Goal: Task Accomplishment & Management: Manage account settings

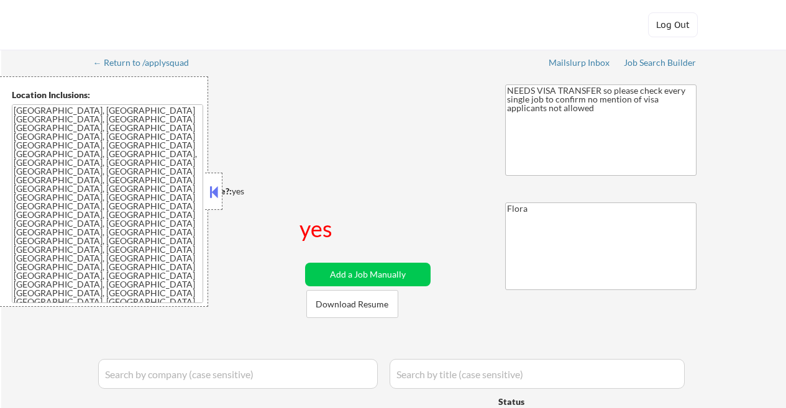
select select ""applied""
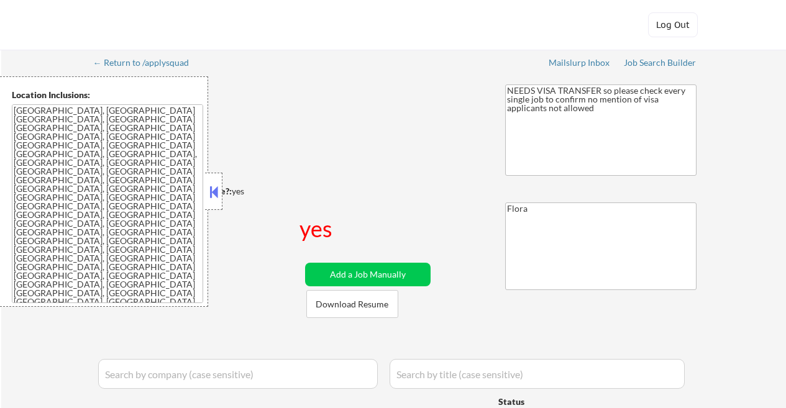
select select ""applied""
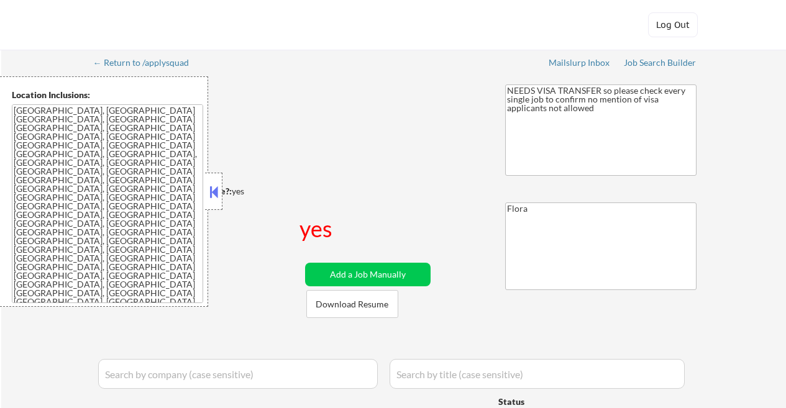
select select ""applied""
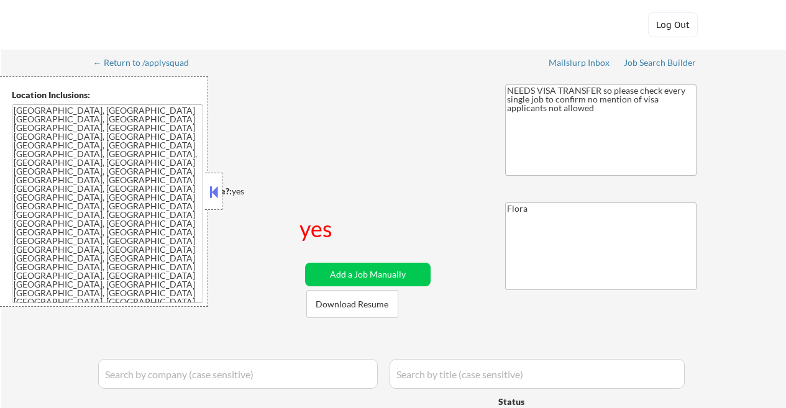
select select ""applied""
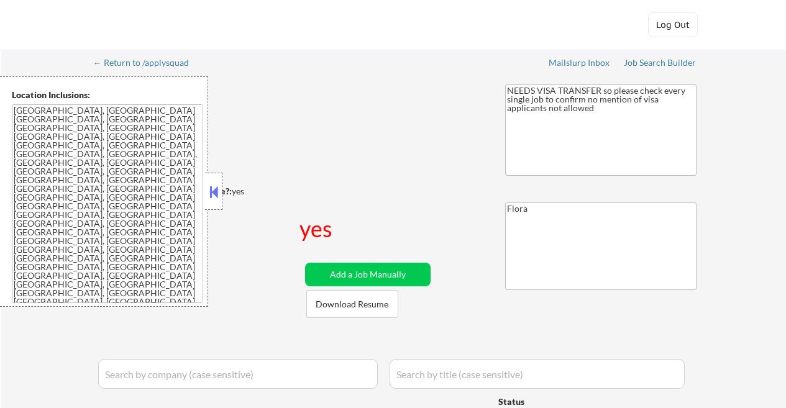
select select ""applied""
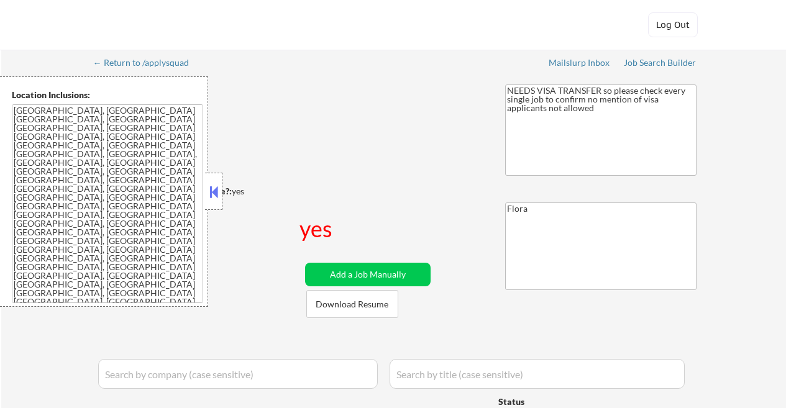
select select ""applied""
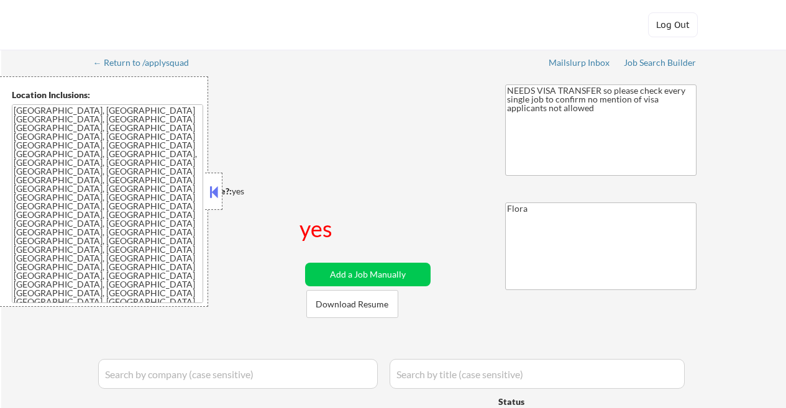
select select ""applied""
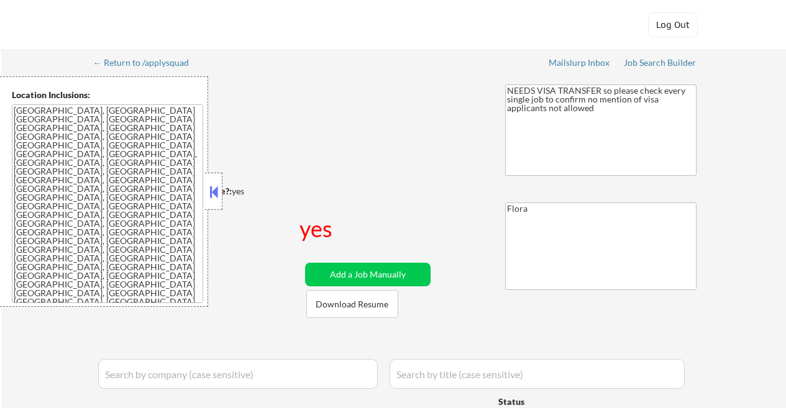
select select ""applied""
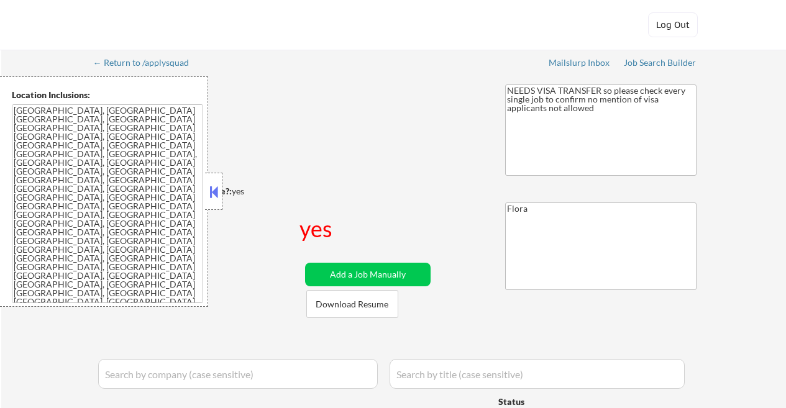
select select ""applied""
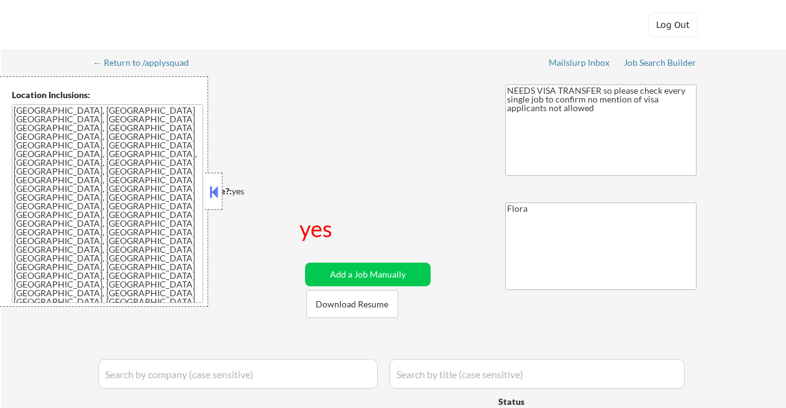
select select ""applied""
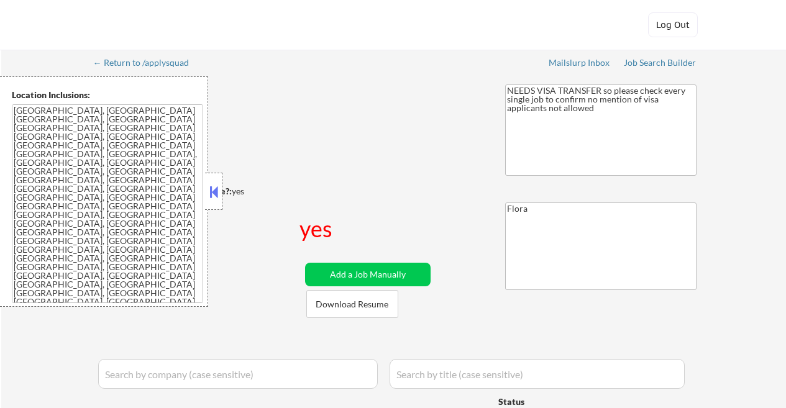
select select ""applied""
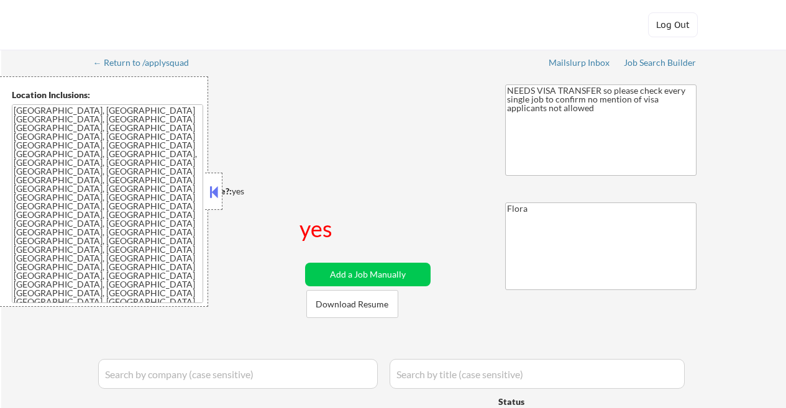
select select ""applied""
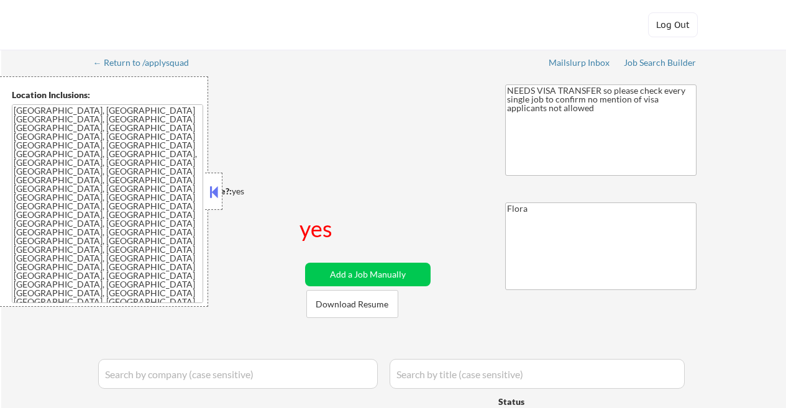
select select ""applied""
select select ""excluded__bad_match_""
select select ""excluded__expired_""
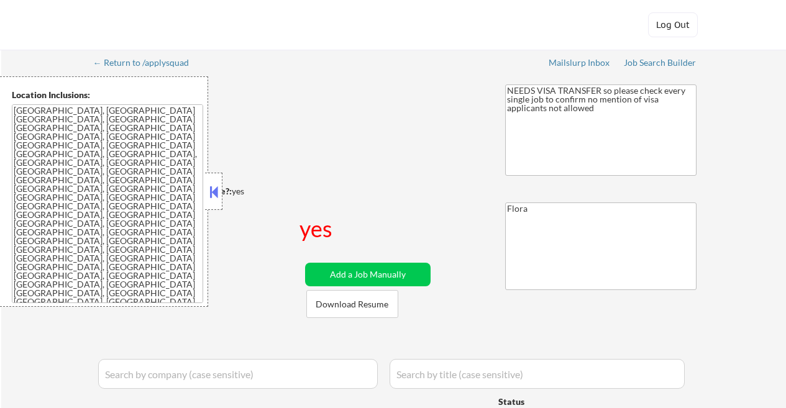
select select ""excluded__expired_""
select select ""pending""
select select ""excluded__other_""
select select ""excluded__bad_match_""
select select ""excluded__blocklist_""
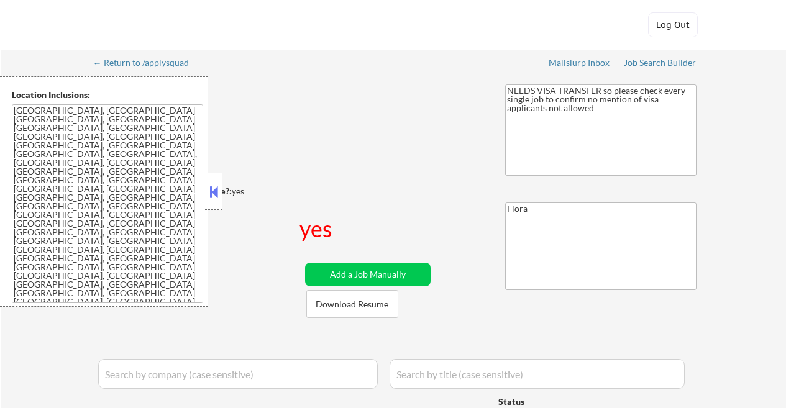
select select ""excluded__salary_""
select select ""pending""
select select ""excluded__salary_""
select select ""excluded__other_""
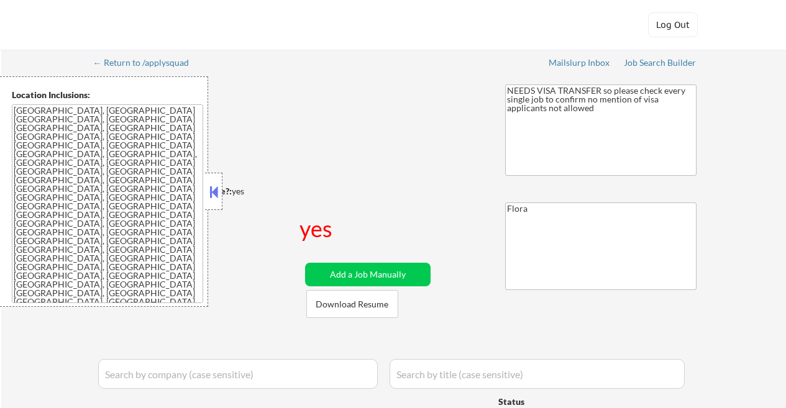
select select ""excluded__expired_""
select select ""excluded__salary_""
select select ""excluded__expired_""
select select ""excluded__blocklist_""
select select ""excluded__bad_match_""
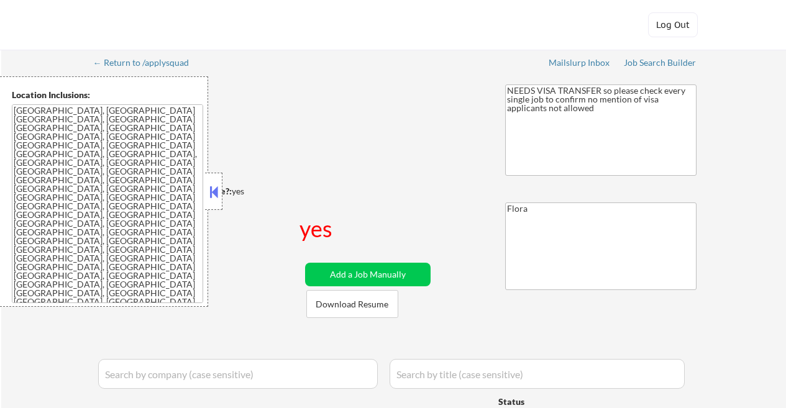
select select ""excluded__salary_""
select select ""pending""
select select ""excluded__other_""
select select ""excluded""
select select ""excluded__blocklist_""
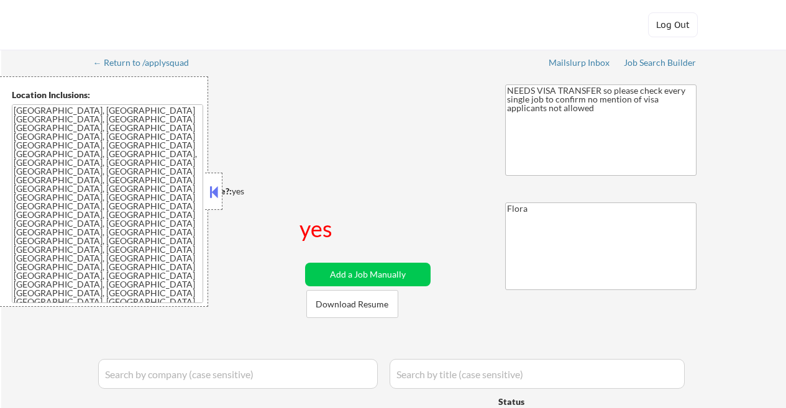
select select ""pending""
select select ""excluded__expired_""
select select ""excluded__other_""
select select ""excluded__location_""
select select ""pending""
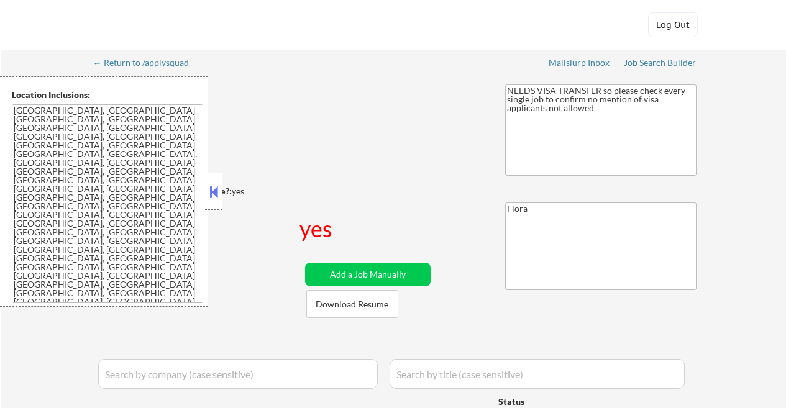
select select ""excluded__blocklist_""
select select ""excluded__expired_""
select select ""excluded__salary_""
select select ""excluded__bad_match_""
select select ""excluded__other_""
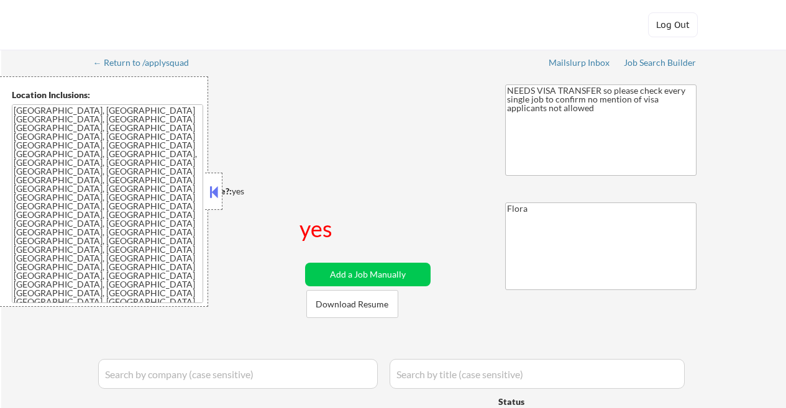
select select ""excluded__blocklist_""
select select ""excluded""
select select ""pending""
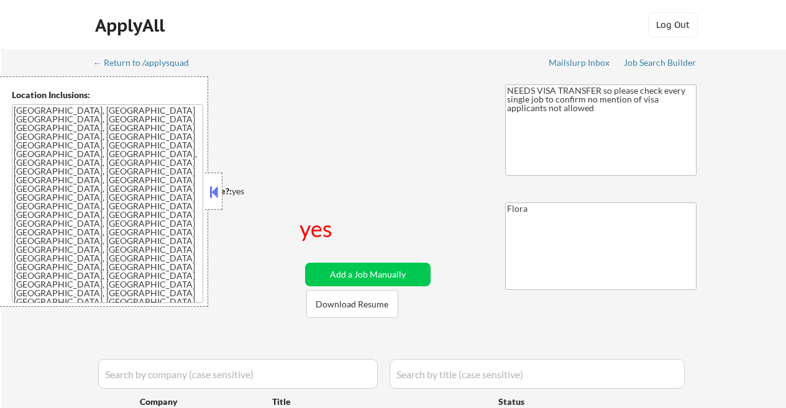
select select ""pending""
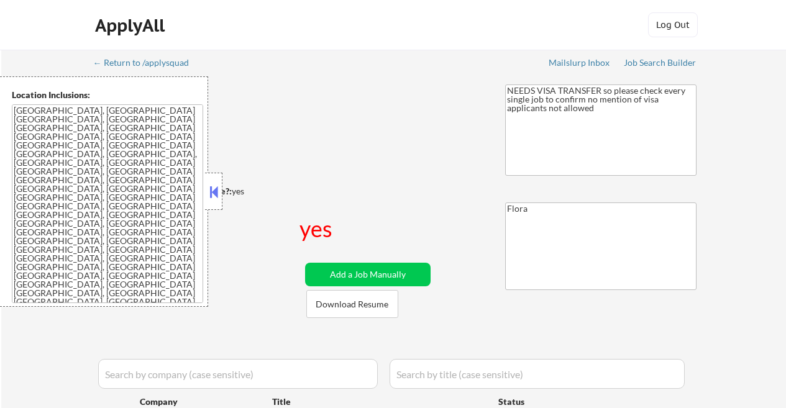
select select ""pending""
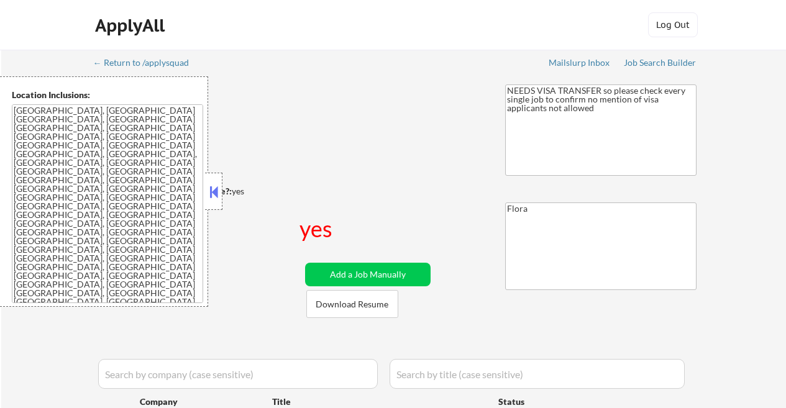
select select ""pending""
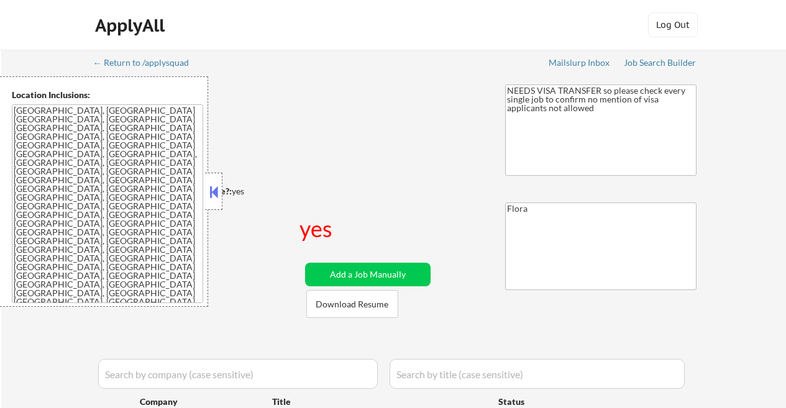
select select ""pending""
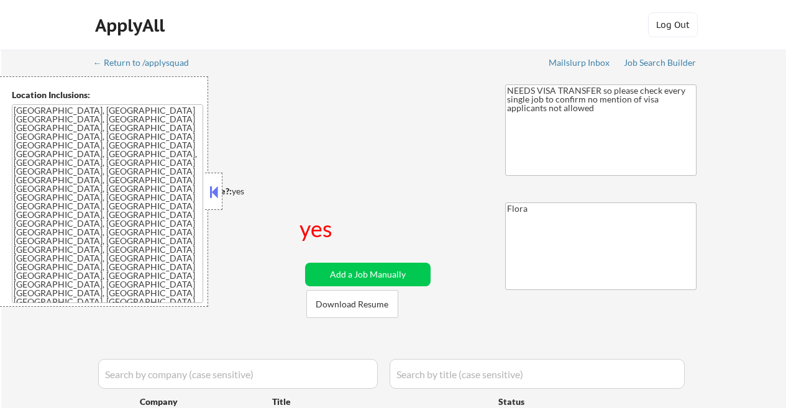
select select ""pending""
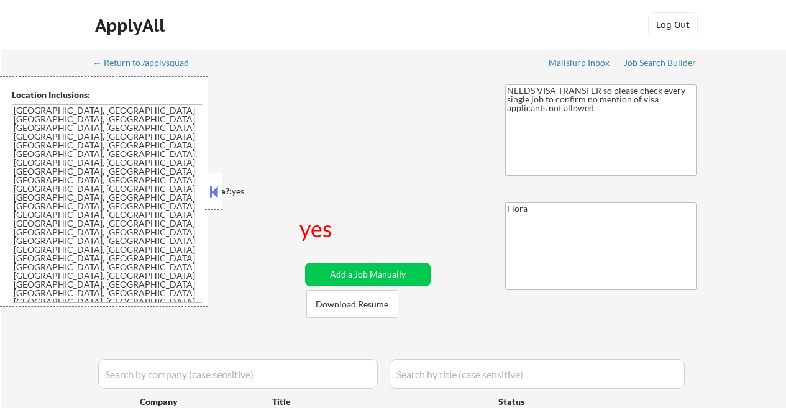
select select ""pending""
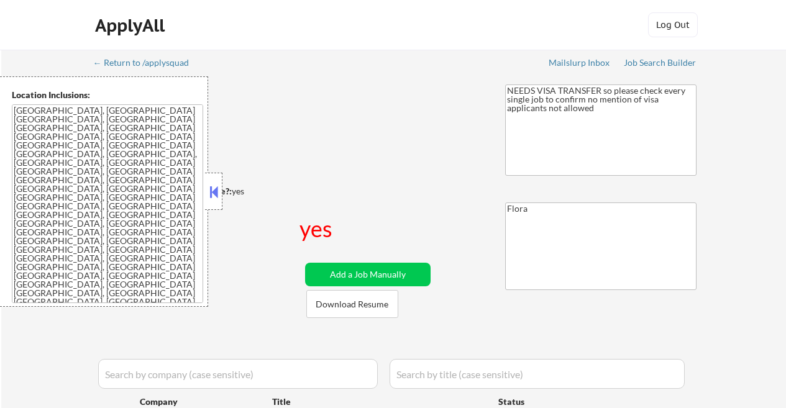
select select ""pending""
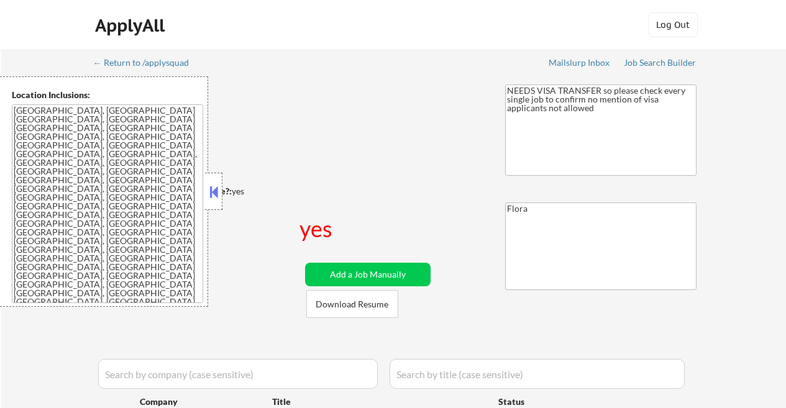
select select ""pending""
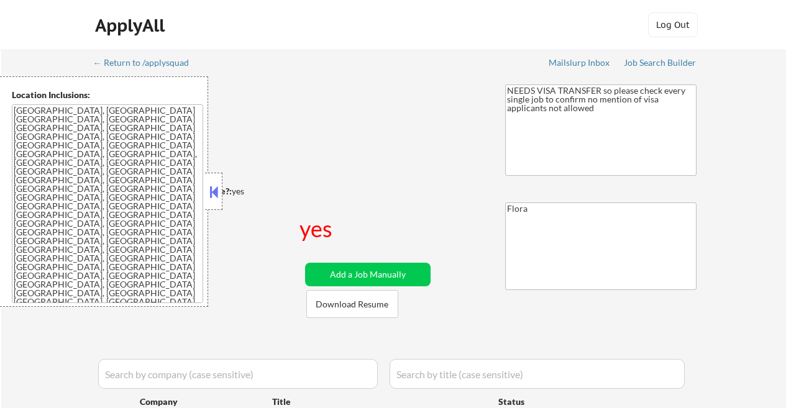
select select ""pending""
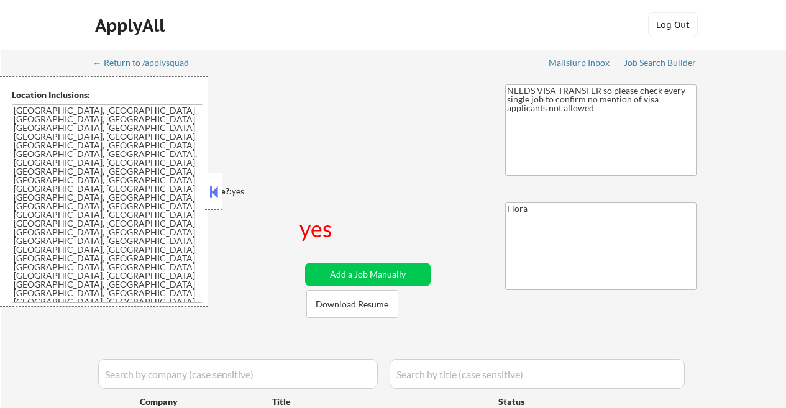
select select ""pending""
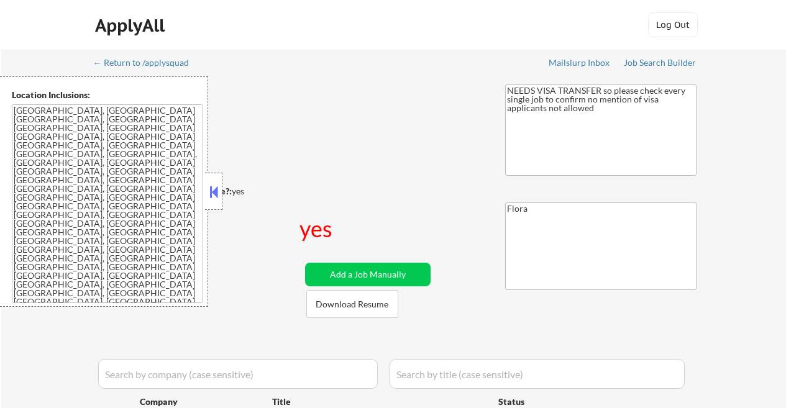
select select ""pending""
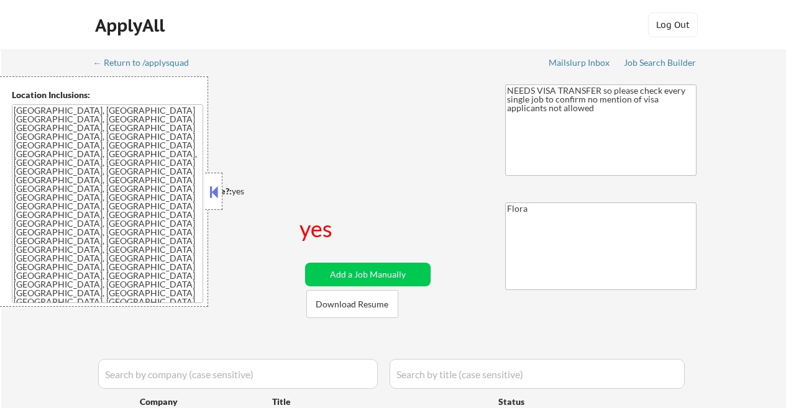
select select ""pending""
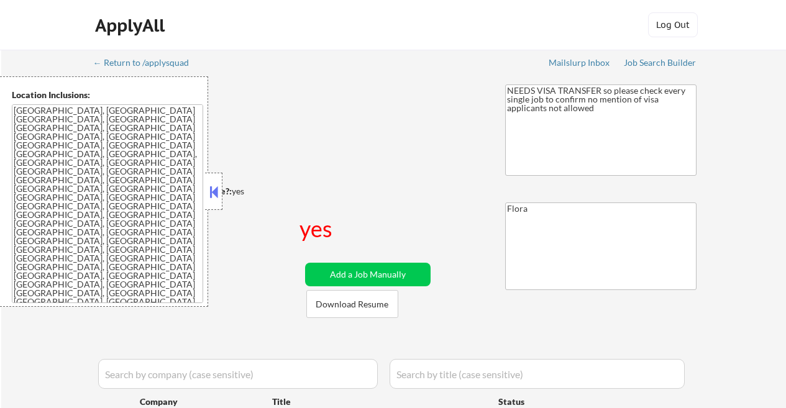
select select ""pending""
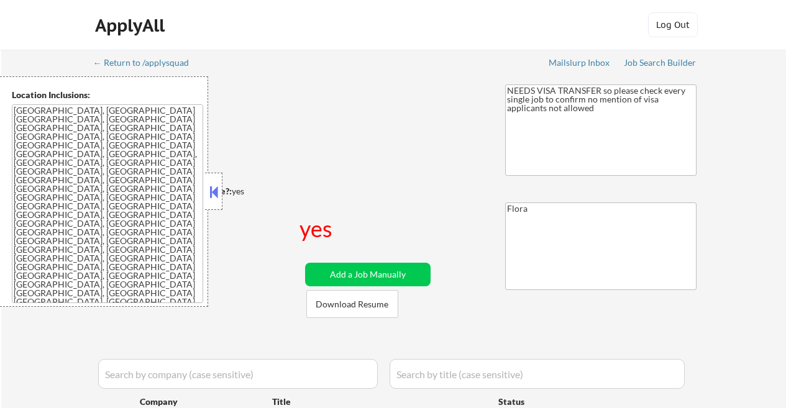
select select ""pending""
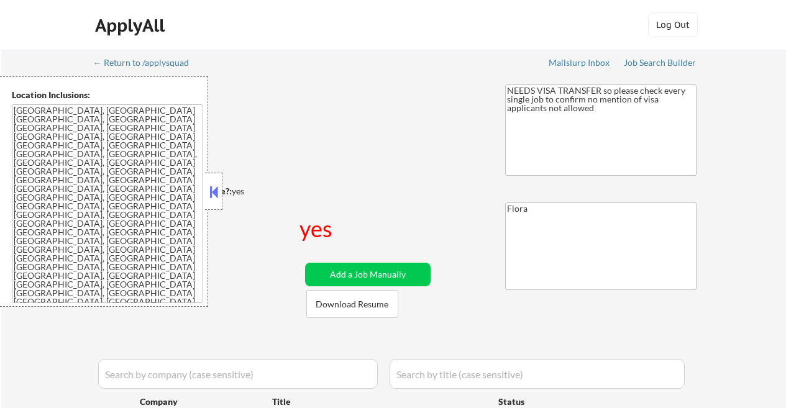
select select ""pending""
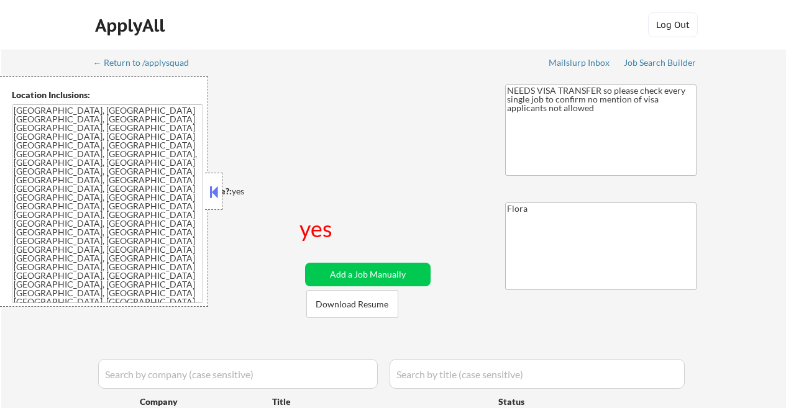
select select ""pending""
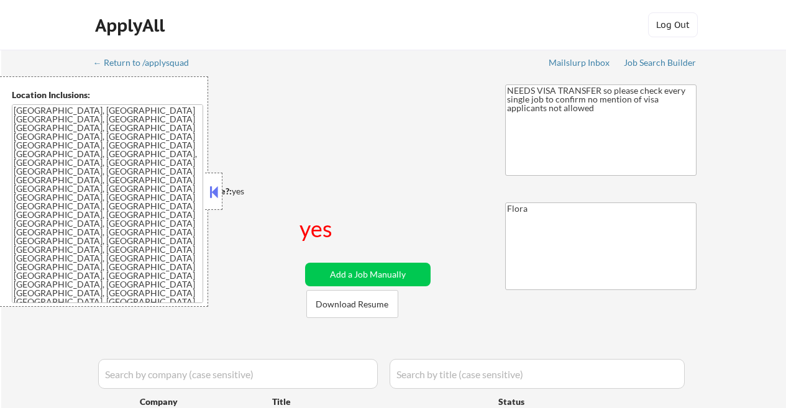
select select ""pending""
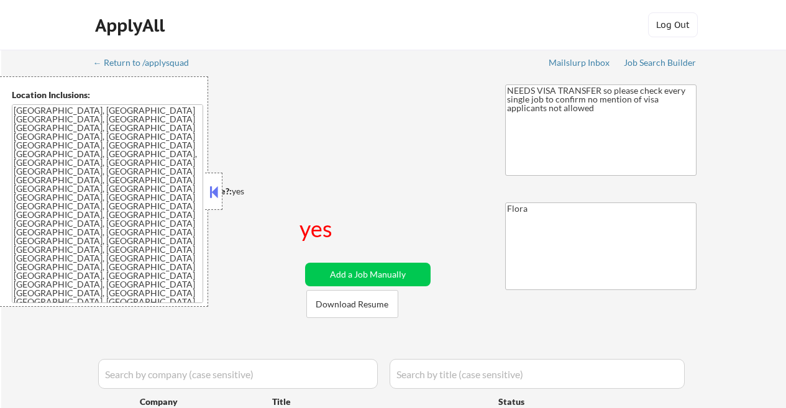
select select ""pending""
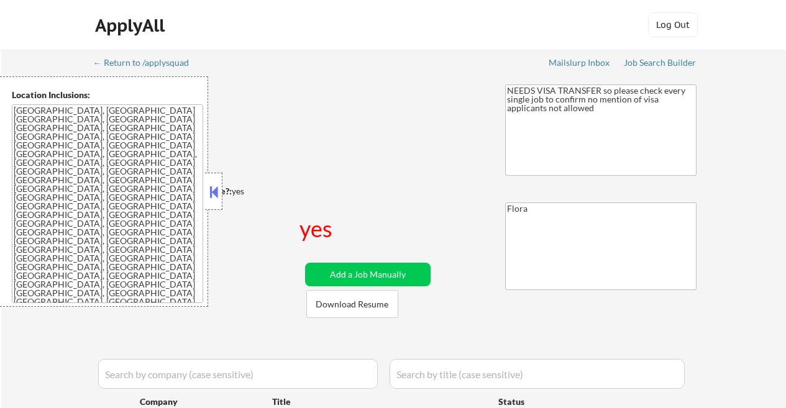
select select ""pending""
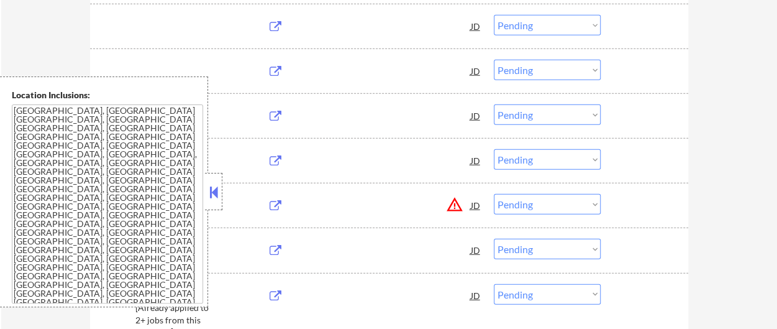
scroll to position [1615, 0]
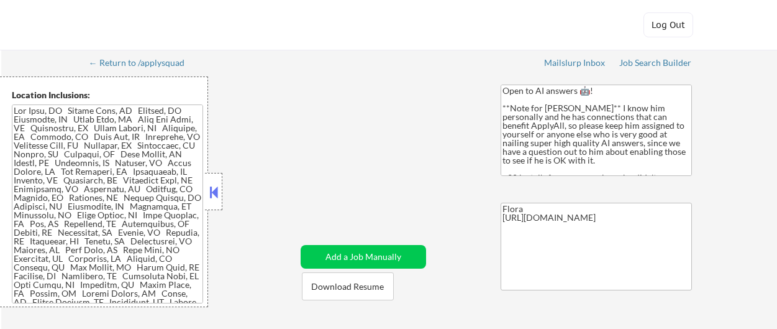
select select ""pending""
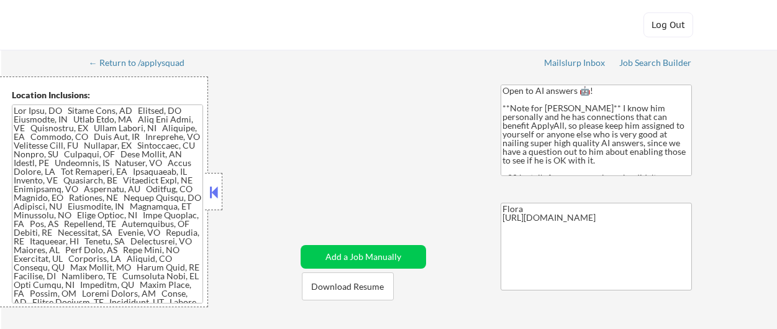
select select ""pending""
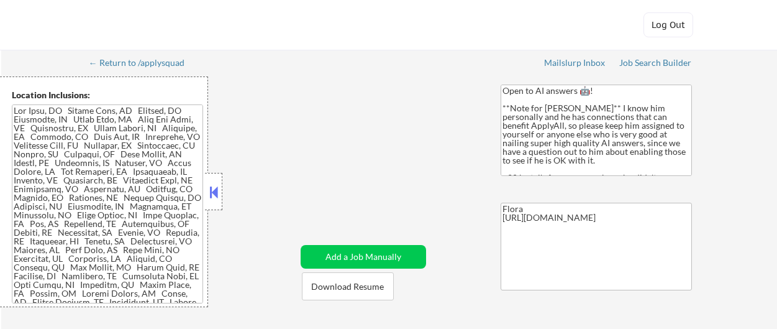
select select ""pending""
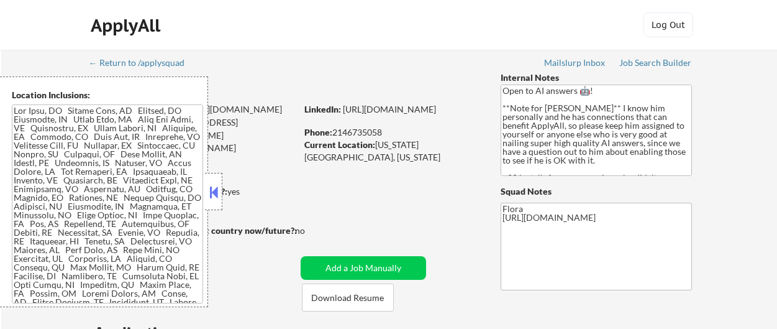
select select ""pending""
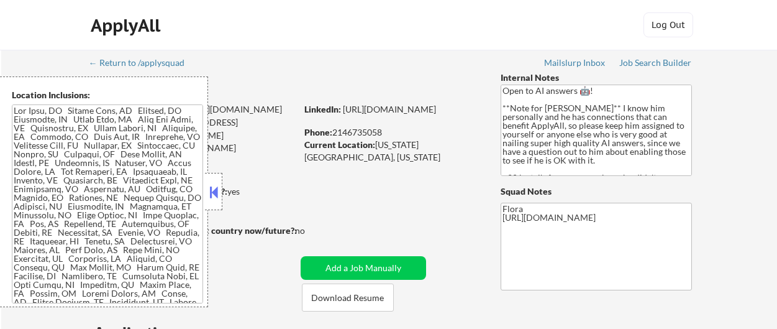
select select ""pending""
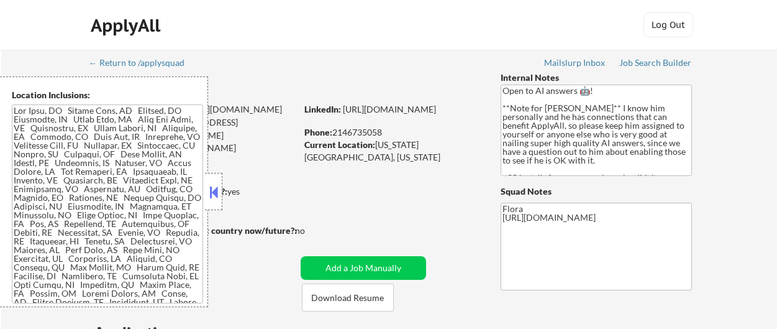
select select ""pending""
click at [214, 189] on button at bounding box center [214, 192] width 14 height 19
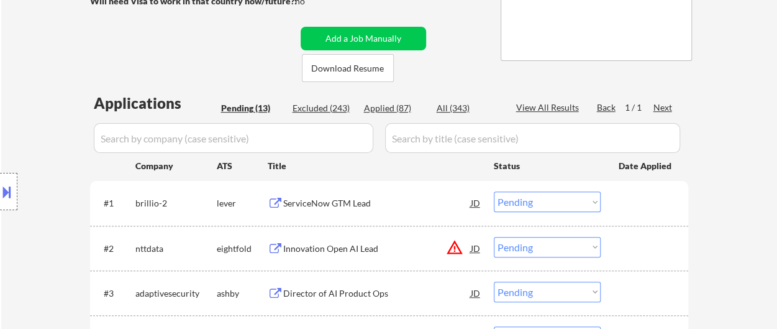
scroll to position [248, 0]
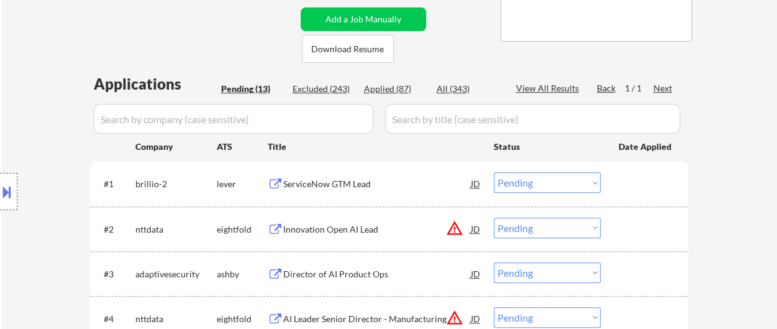
click at [332, 182] on div "ServiceNow GTM Lead" at bounding box center [377, 184] width 188 height 12
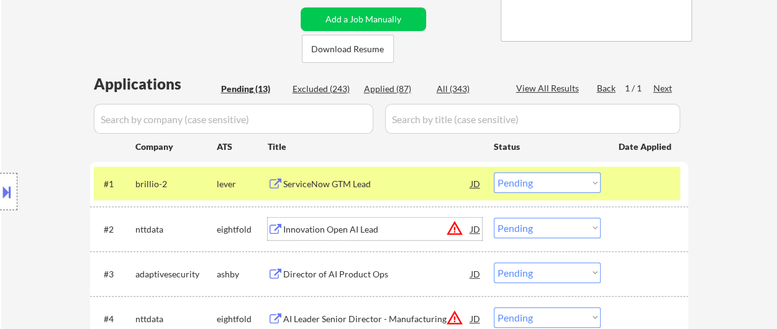
click at [337, 225] on div "Innovation Open AI Lead" at bounding box center [377, 229] width 188 height 12
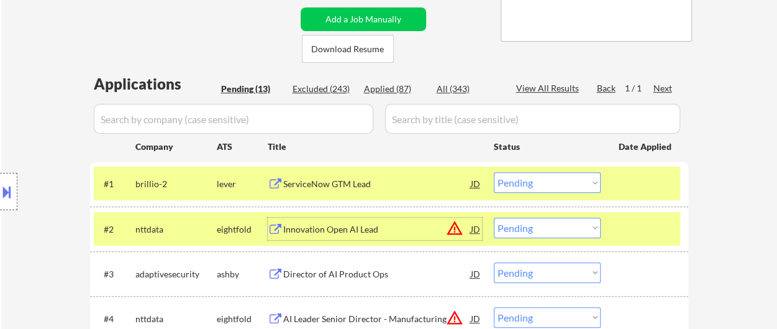
click at [583, 183] on select "Choose an option... Pending Applied Excluded (Questions) Excluded (Expired) Exc…" at bounding box center [547, 182] width 107 height 20
click at [494, 172] on select "Choose an option... Pending Applied Excluded (Questions) Excluded (Expired) Exc…" at bounding box center [547, 182] width 107 height 20
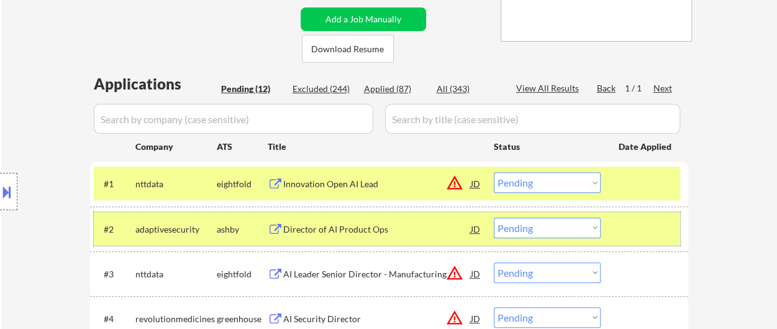
click at [636, 236] on div at bounding box center [646, 228] width 55 height 22
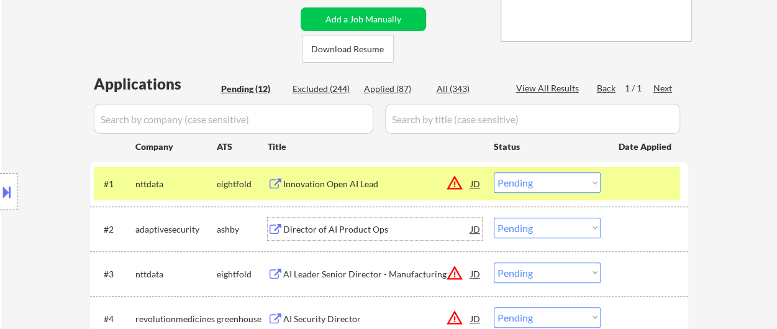
click at [334, 229] on div "Director of AI Product Ops" at bounding box center [377, 229] width 188 height 12
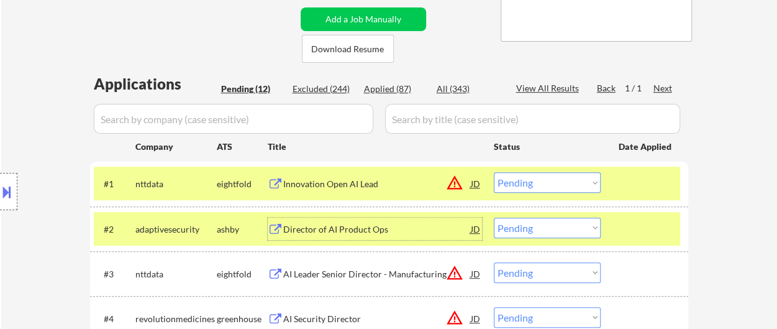
click at [555, 180] on select "Choose an option... Pending Applied Excluded (Questions) Excluded (Expired) Exc…" at bounding box center [547, 182] width 107 height 20
click at [494, 172] on select "Choose an option... Pending Applied Excluded (Questions) Excluded (Expired) Exc…" at bounding box center [547, 182] width 107 height 20
select select ""pending""
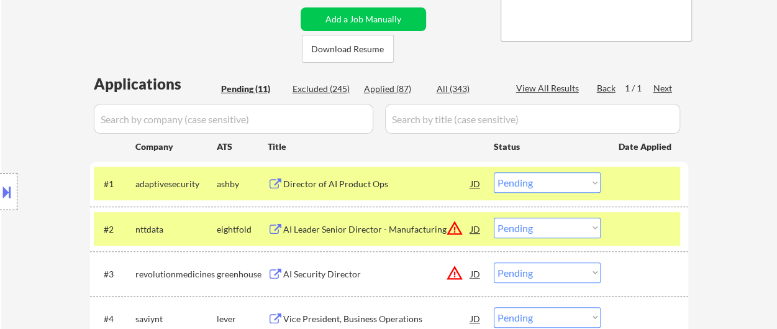
click at [539, 232] on select "Choose an option... Pending Applied Excluded (Questions) Excluded (Expired) Exc…" at bounding box center [547, 227] width 107 height 20
click at [494, 217] on select "Choose an option... Pending Applied Excluded (Questions) Excluded (Expired) Exc…" at bounding box center [547, 227] width 107 height 20
select select ""pending""
click at [349, 283] on div "AI Security Director" at bounding box center [377, 273] width 188 height 22
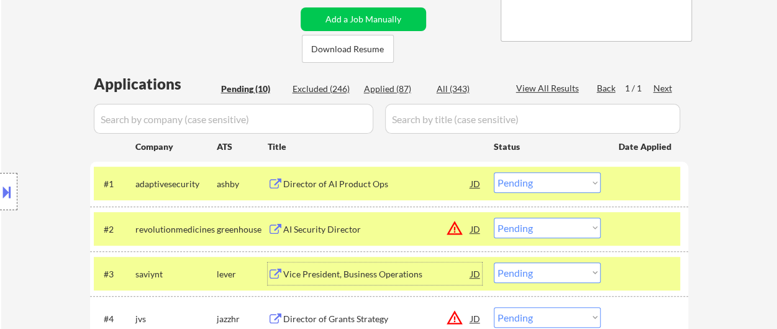
click at [560, 181] on select "Choose an option... Pending Applied Excluded (Questions) Excluded (Expired) Exc…" at bounding box center [547, 182] width 107 height 20
click at [494, 172] on select "Choose an option... Pending Applied Excluded (Questions) Excluded (Expired) Exc…" at bounding box center [547, 182] width 107 height 20
select select ""pending""
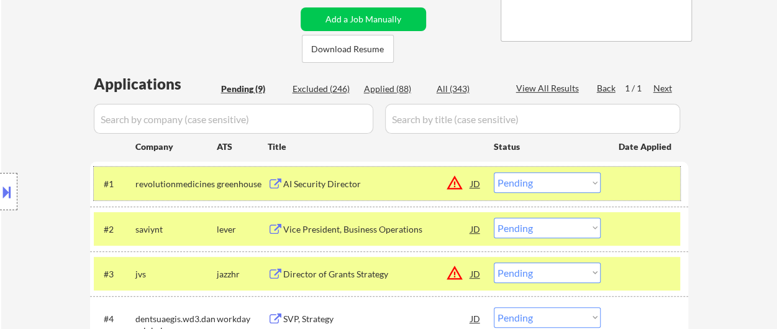
click at [627, 186] on div at bounding box center [646, 183] width 55 height 22
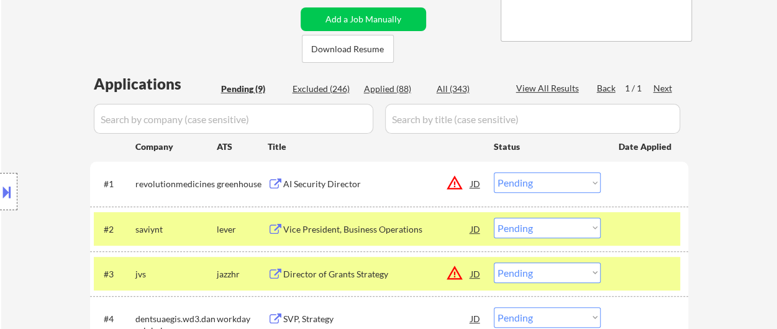
click at [629, 239] on div at bounding box center [646, 228] width 55 height 22
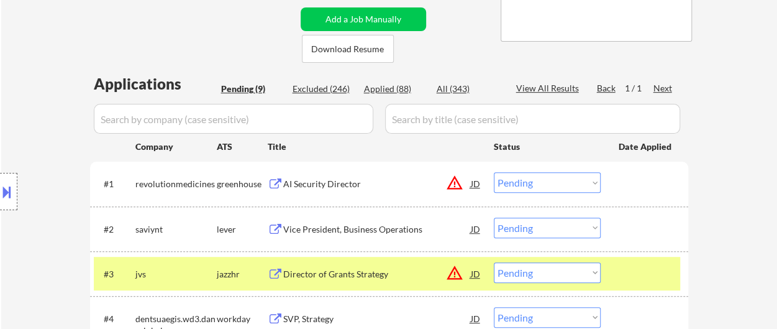
click at [629, 290] on div "#3 jvs jazzhr Director of Grants Strategy JD warning_amber Choose an option... …" at bounding box center [389, 273] width 598 height 45
click at [353, 229] on div "Vice President, Business Operations" at bounding box center [377, 229] width 188 height 12
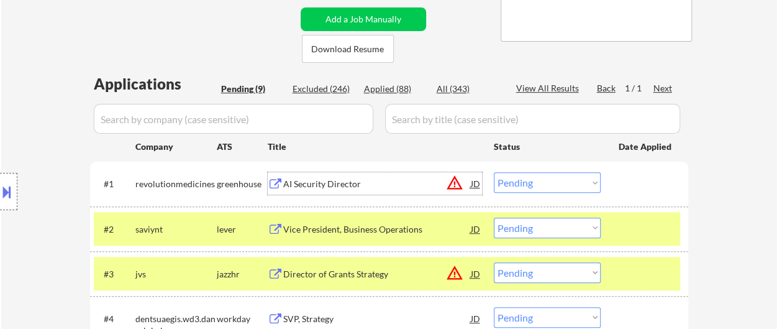
click at [331, 178] on div "AI Security Director" at bounding box center [377, 184] width 188 height 12
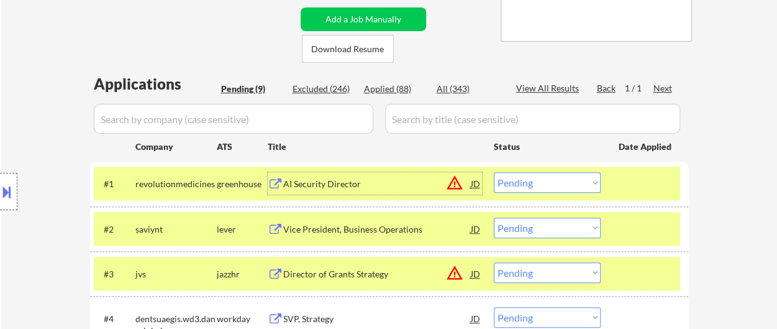
click at [547, 222] on select "Choose an option... Pending Applied Excluded (Questions) Excluded (Expired) Exc…" at bounding box center [547, 227] width 107 height 20
click at [494, 217] on select "Choose an option... Pending Applied Excluded (Questions) Excluded (Expired) Exc…" at bounding box center [547, 227] width 107 height 20
select select ""pending""
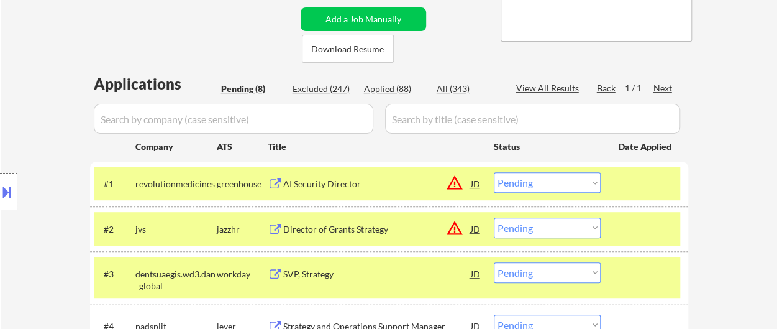
click at [628, 246] on div "#2 jvs jazzhr Director of Grants Strategy JD warning_amber Choose an option... …" at bounding box center [389, 228] width 598 height 45
click at [649, 220] on div at bounding box center [646, 228] width 55 height 22
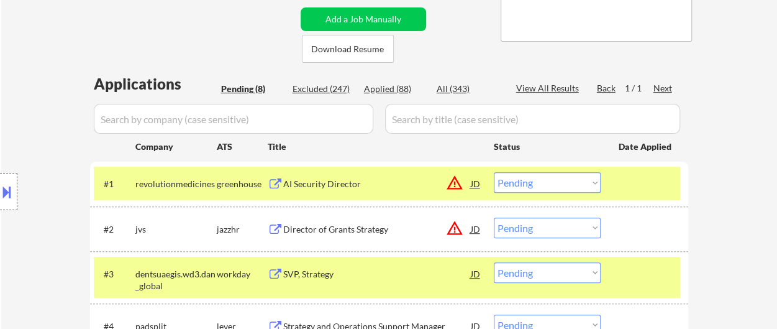
click at [648, 275] on div at bounding box center [646, 273] width 55 height 22
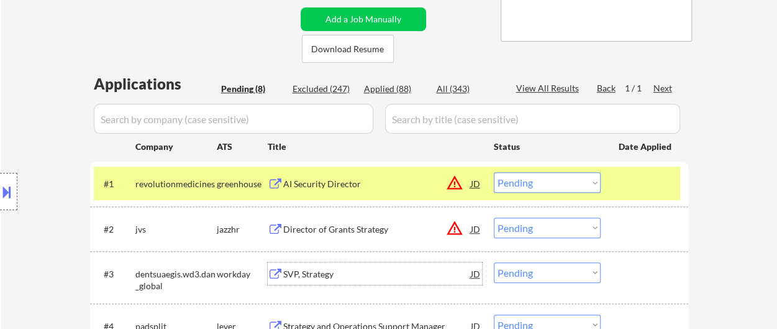
click at [336, 273] on div "SVP, Strategy" at bounding box center [377, 274] width 188 height 12
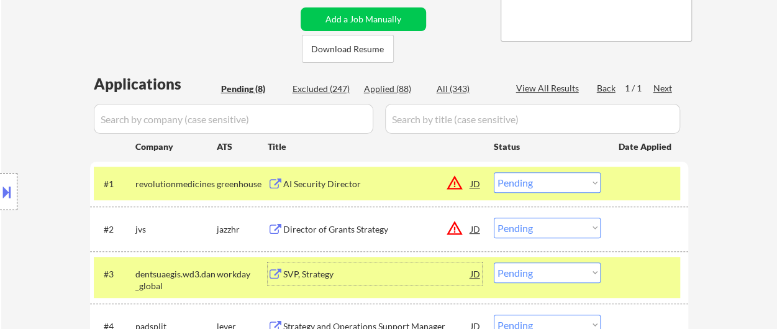
click at [352, 225] on div "Director of Grants Strategy" at bounding box center [377, 229] width 188 height 12
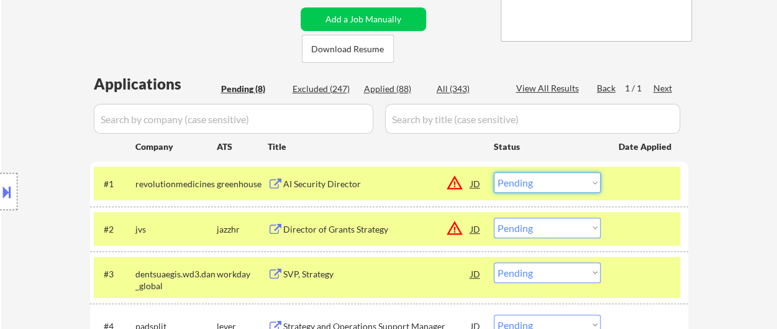
click at [524, 183] on select "Choose an option... Pending Applied Excluded (Questions) Excluded (Expired) Exc…" at bounding box center [547, 182] width 107 height 20
click at [494, 172] on select "Choose an option... Pending Applied Excluded (Questions) Excluded (Expired) Exc…" at bounding box center [547, 182] width 107 height 20
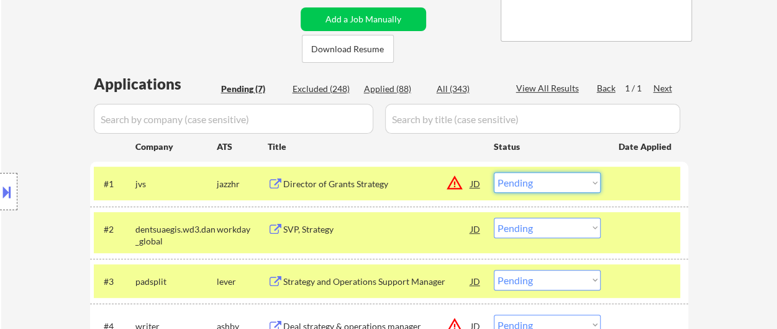
click at [549, 179] on select "Choose an option... Pending Applied Excluded (Questions) Excluded (Expired) Exc…" at bounding box center [547, 182] width 107 height 20
click at [494, 172] on select "Choose an option... Pending Applied Excluded (Questions) Excluded (Expired) Exc…" at bounding box center [547, 182] width 107 height 20
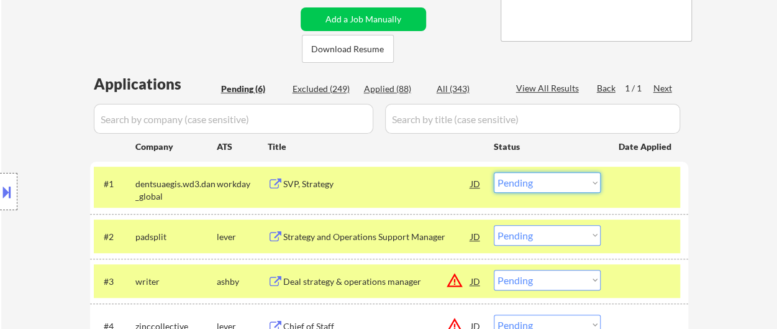
click at [564, 179] on select "Choose an option... Pending Applied Excluded (Questions) Excluded (Expired) Exc…" at bounding box center [547, 182] width 107 height 20
click at [494, 172] on select "Choose an option... Pending Applied Excluded (Questions) Excluded (Expired) Exc…" at bounding box center [547, 182] width 107 height 20
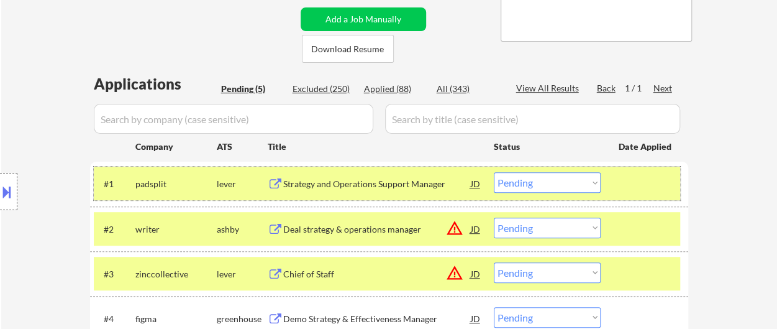
click at [636, 193] on div at bounding box center [646, 183] width 55 height 22
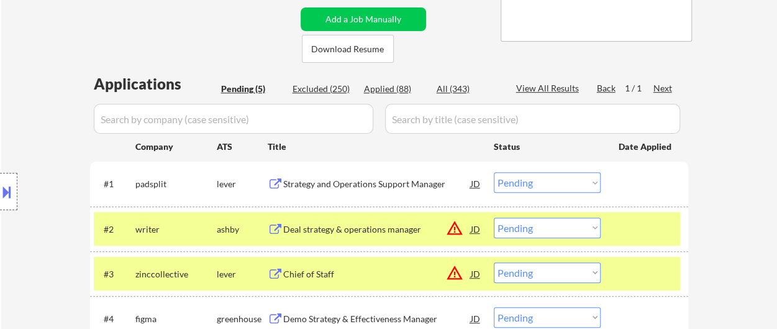
click at [636, 220] on div at bounding box center [646, 228] width 55 height 22
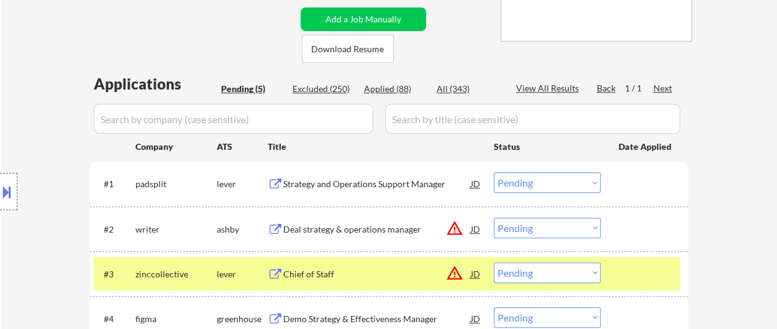
click at [647, 268] on div at bounding box center [646, 273] width 55 height 22
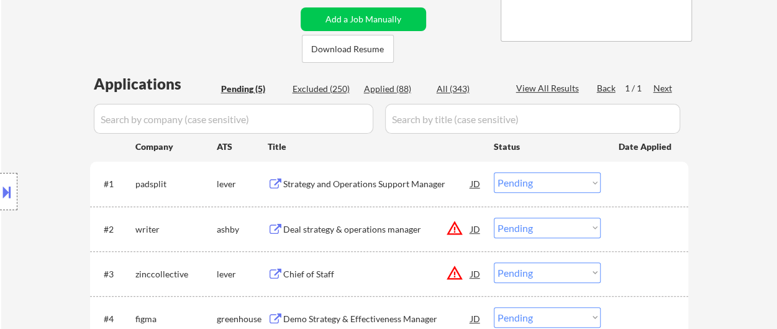
click at [375, 182] on div "Strategy and Operations Support Manager" at bounding box center [377, 184] width 188 height 12
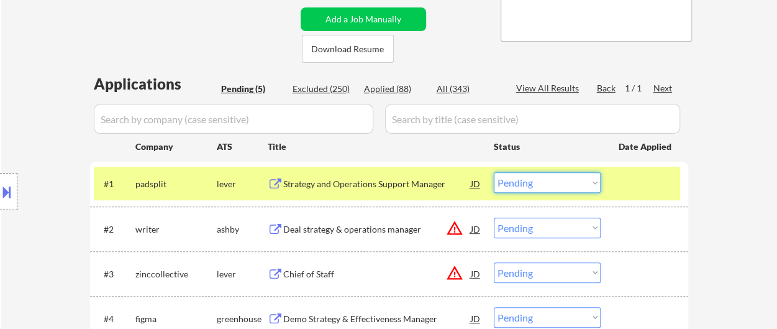
click at [570, 186] on select "Choose an option... Pending Applied Excluded (Questions) Excluded (Expired) Exc…" at bounding box center [547, 182] width 107 height 20
click at [494, 172] on select "Choose an option... Pending Applied Excluded (Questions) Excluded (Expired) Exc…" at bounding box center [547, 182] width 107 height 20
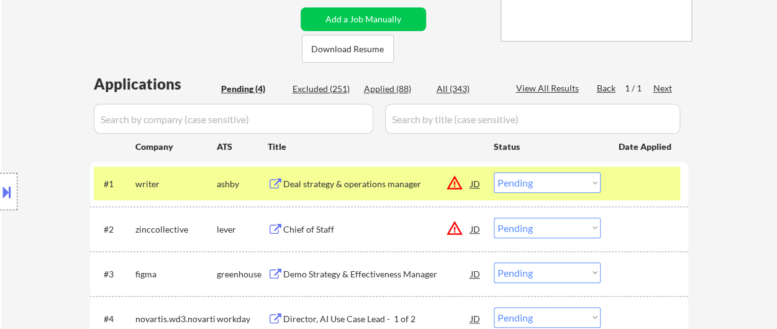
click at [648, 183] on div at bounding box center [646, 183] width 55 height 22
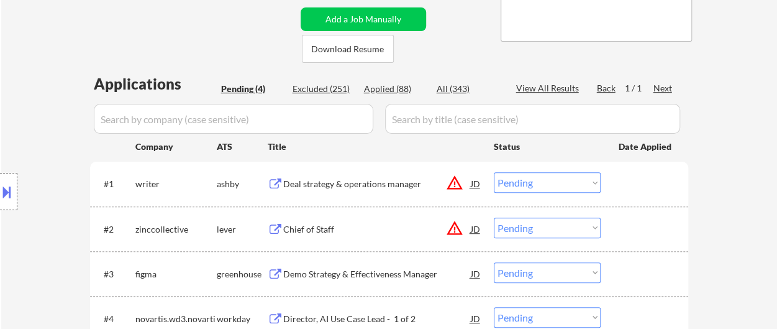
click at [322, 183] on div "Deal strategy & operations manager" at bounding box center [377, 184] width 188 height 12
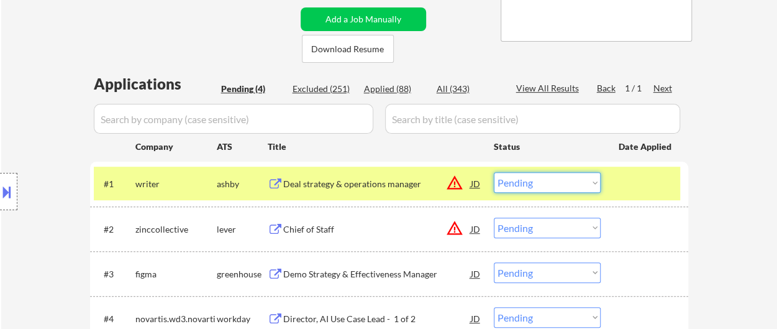
click at [537, 178] on select "Choose an option... Pending Applied Excluded (Questions) Excluded (Expired) Exc…" at bounding box center [547, 182] width 107 height 20
click at [494, 172] on select "Choose an option... Pending Applied Excluded (Questions) Excluded (Expired) Exc…" at bounding box center [547, 182] width 107 height 20
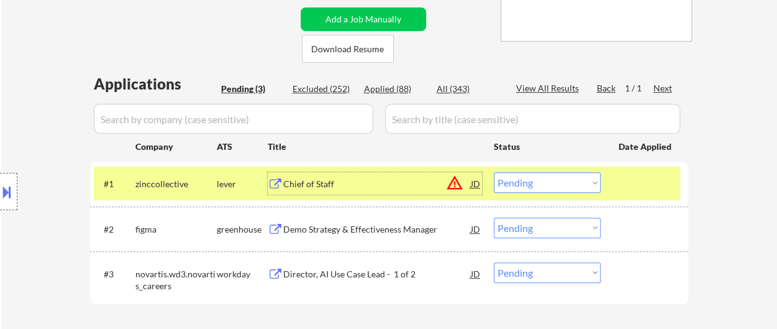
click at [307, 183] on div "Chief of Staff" at bounding box center [377, 184] width 188 height 12
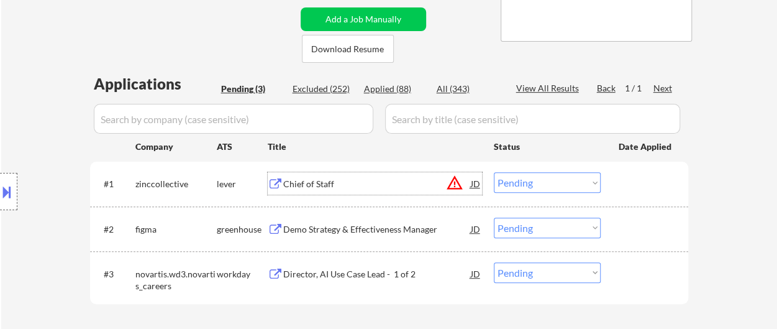
click at [541, 179] on select "Choose an option... Pending Applied Excluded (Questions) Excluded (Expired) Exc…" at bounding box center [547, 182] width 107 height 20
click at [494, 172] on select "Choose an option... Pending Applied Excluded (Questions) Excluded (Expired) Exc…" at bounding box center [547, 182] width 107 height 20
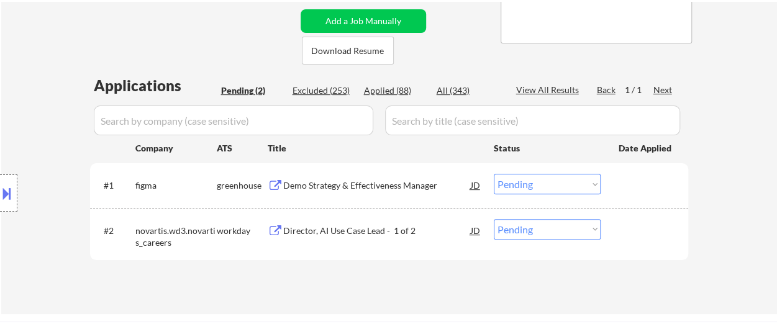
scroll to position [311, 0]
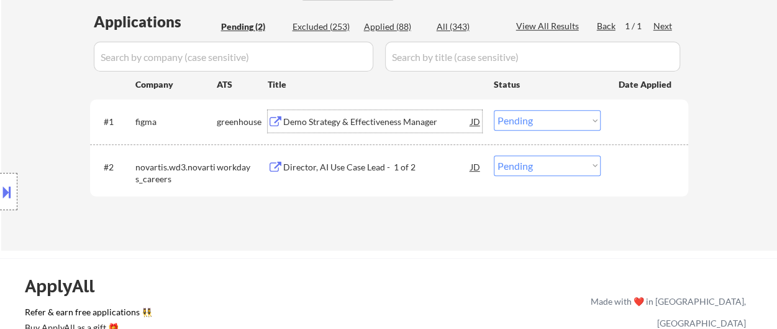
click at [347, 117] on div "Demo Strategy & Effectiveness Manager" at bounding box center [377, 122] width 188 height 12
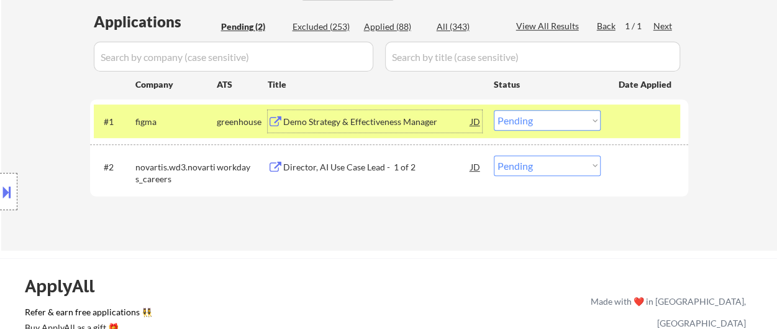
click at [374, 170] on div "Director, AI Use Case Lead - 1 of 2" at bounding box center [377, 167] width 188 height 12
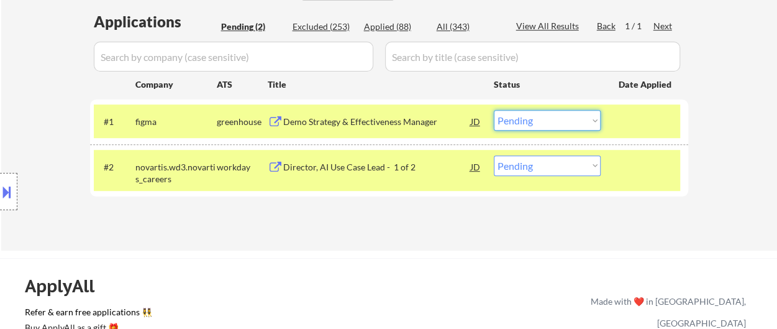
click at [542, 119] on select "Choose an option... Pending Applied Excluded (Questions) Excluded (Expired) Exc…" at bounding box center [547, 120] width 107 height 20
click at [494, 110] on select "Choose an option... Pending Applied Excluded (Questions) Excluded (Expired) Exc…" at bounding box center [547, 120] width 107 height 20
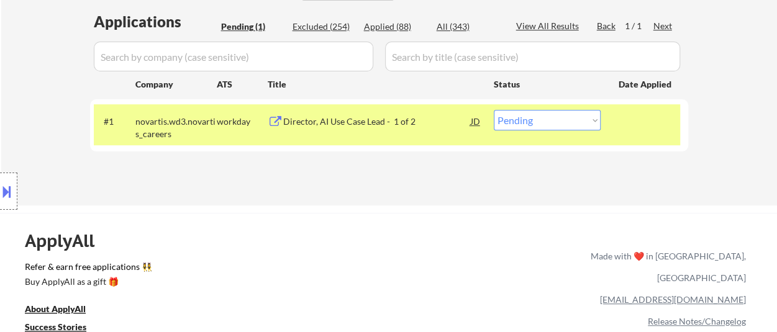
click at [575, 116] on select "Choose an option... Pending Applied Excluded (Questions) Excluded (Expired) Exc…" at bounding box center [547, 120] width 107 height 20
select select ""excluded__bad_match_""
click at [494, 110] on select "Choose an option... Pending Applied Excluded (Questions) Excluded (Expired) Exc…" at bounding box center [547, 120] width 107 height 20
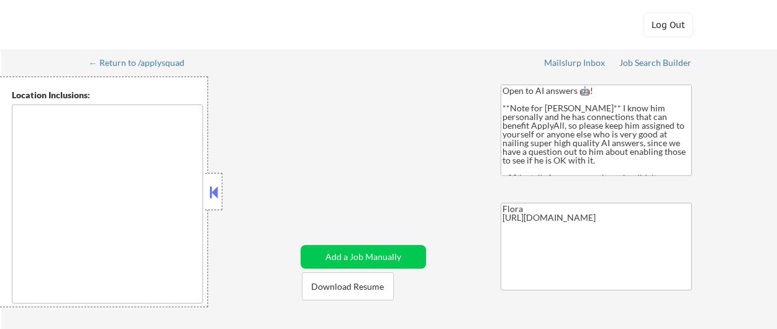
type textarea "New York, NY Jersey City, NJ Hoboken, NJ Weehawken, NJ Union City, NJ West New …"
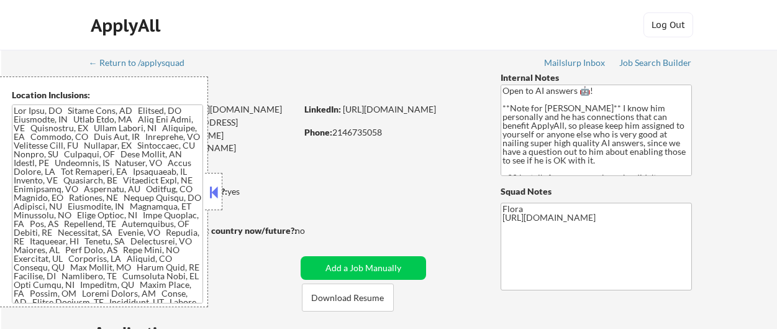
select select ""pending""
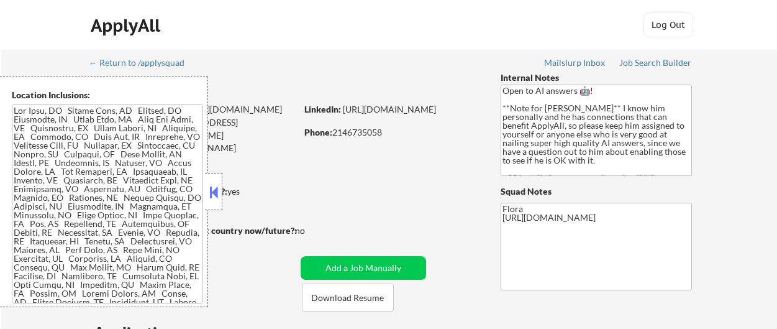
select select ""pending""
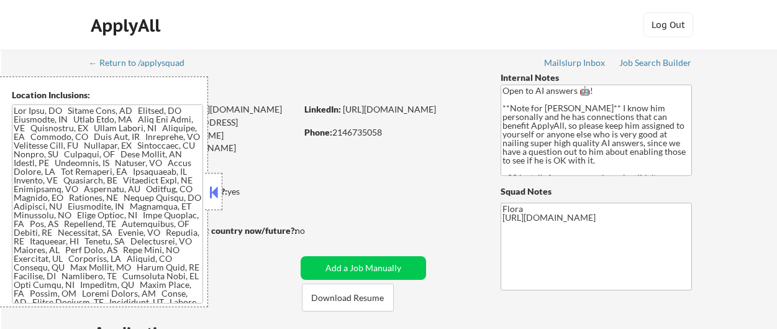
select select ""pending""
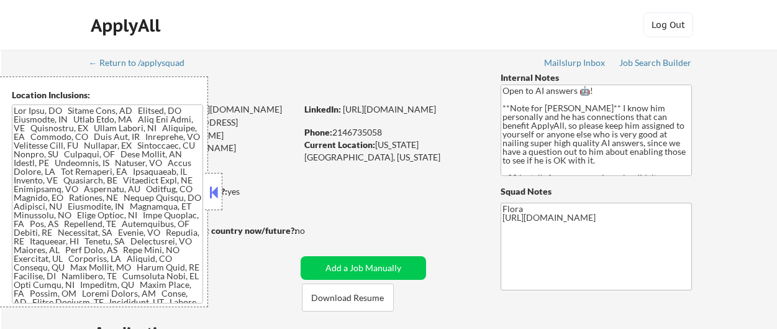
select select ""pending""
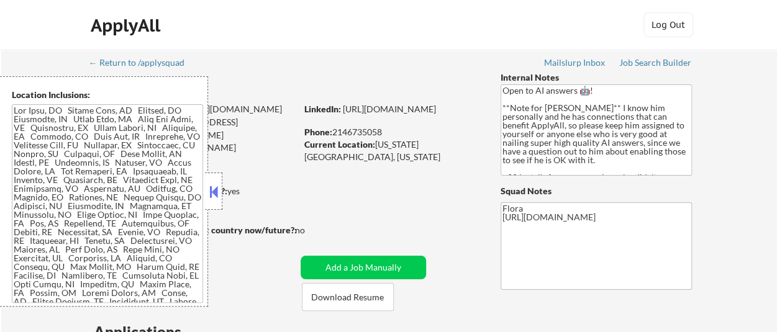
click at [216, 189] on button at bounding box center [214, 192] width 14 height 19
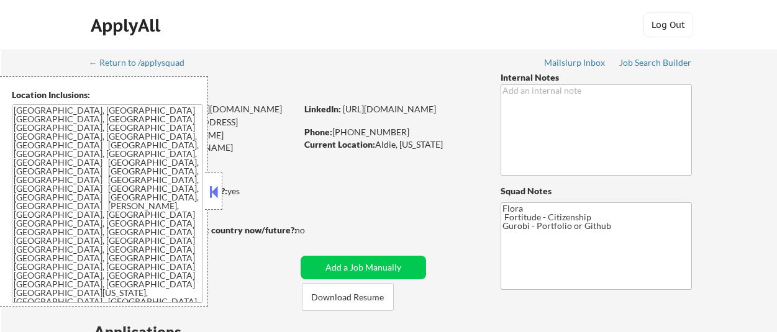
select select ""pending""
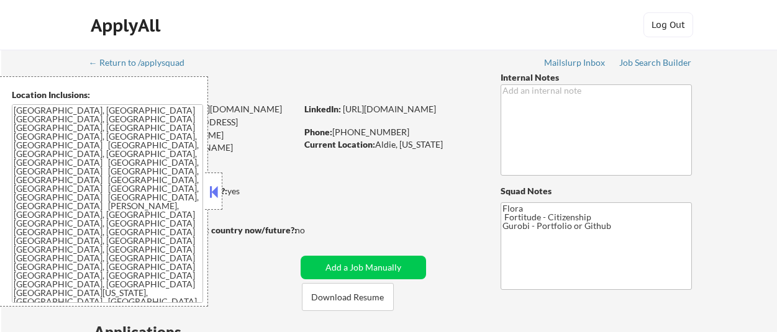
select select ""pending""
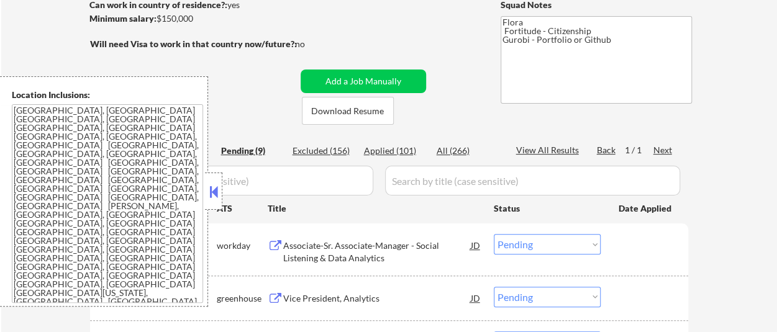
click at [219, 187] on button at bounding box center [214, 192] width 14 height 19
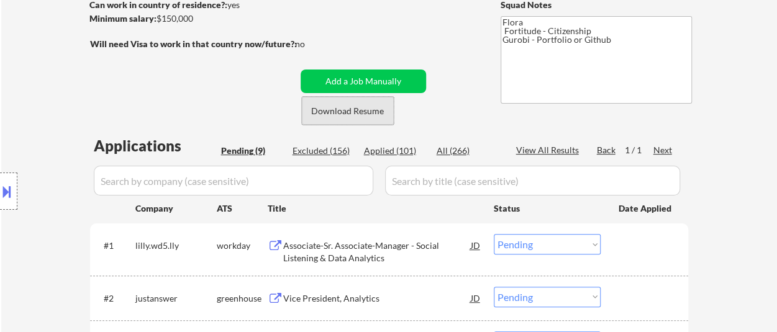
click at [366, 114] on button "Download Resume" at bounding box center [348, 111] width 92 height 28
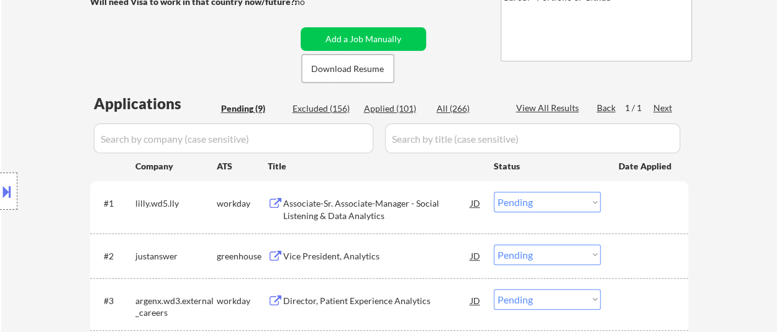
scroll to position [248, 0]
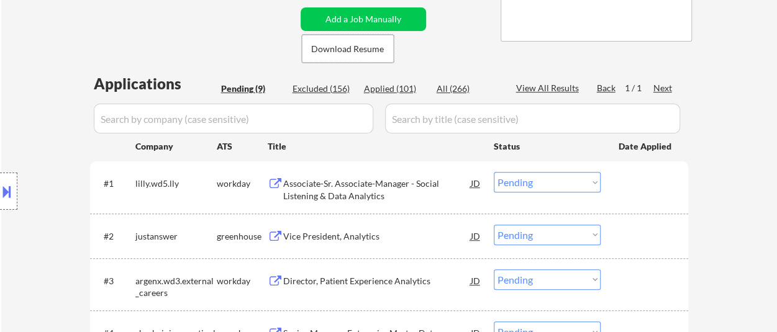
click at [357, 184] on div "Associate-Sr. Associate-Manager - Social Listening & Data Analytics" at bounding box center [377, 190] width 188 height 24
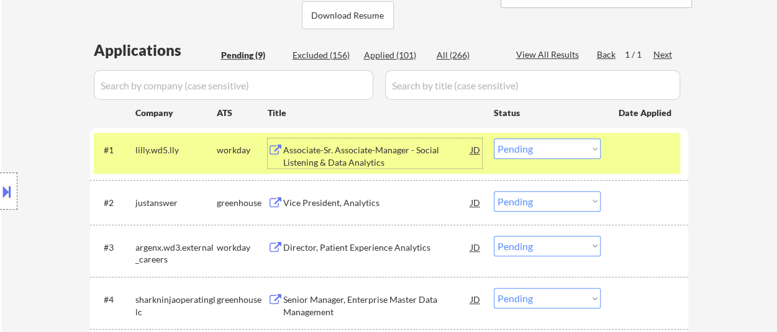
scroll to position [311, 0]
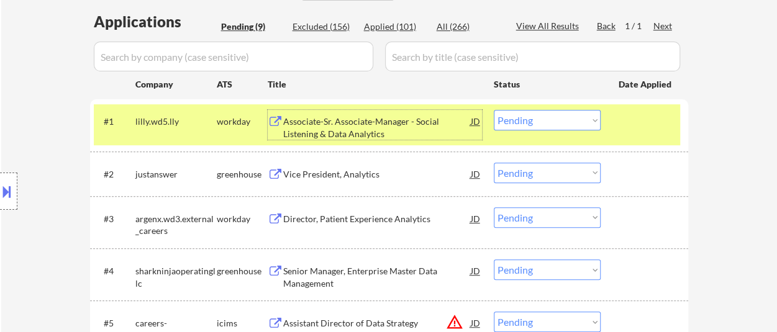
click at [309, 173] on div "Vice President, Analytics" at bounding box center [377, 174] width 188 height 12
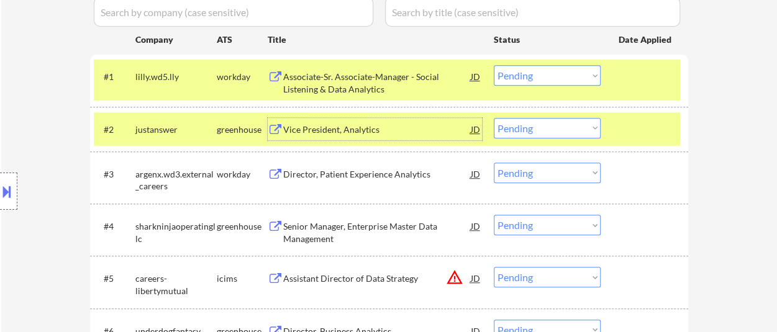
scroll to position [373, 0]
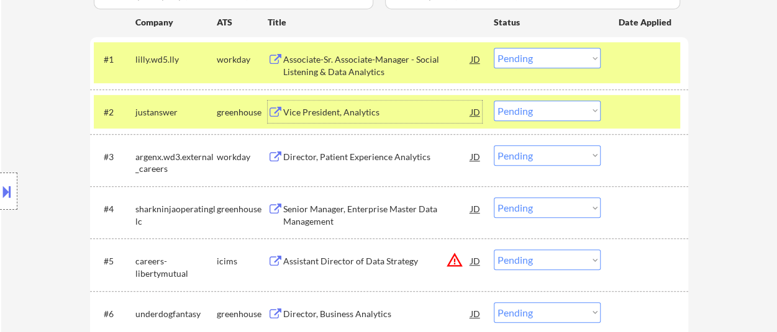
click at [399, 157] on div "Director, Patient Experience Analytics" at bounding box center [377, 157] width 188 height 12
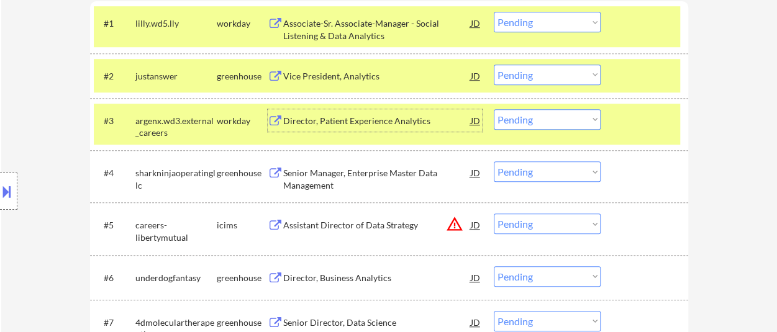
scroll to position [435, 0]
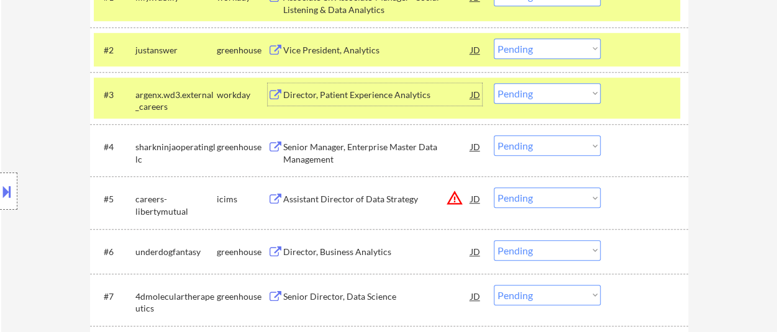
click at [379, 152] on div "Senior Manager, Enterprise Master Data Management" at bounding box center [377, 153] width 188 height 24
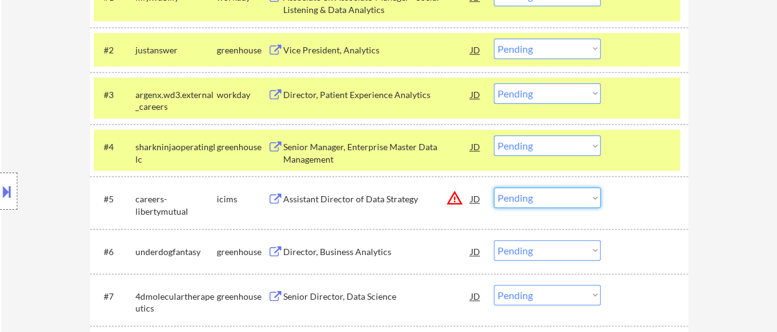
click at [544, 200] on select "Choose an option... Pending Applied Excluded (Questions) Excluded (Expired) Exc…" at bounding box center [547, 198] width 107 height 20
click at [494, 188] on select "Choose an option... Pending Applied Excluded (Questions) Excluded (Expired) Exc…" at bounding box center [547, 198] width 107 height 20
select select ""pending""
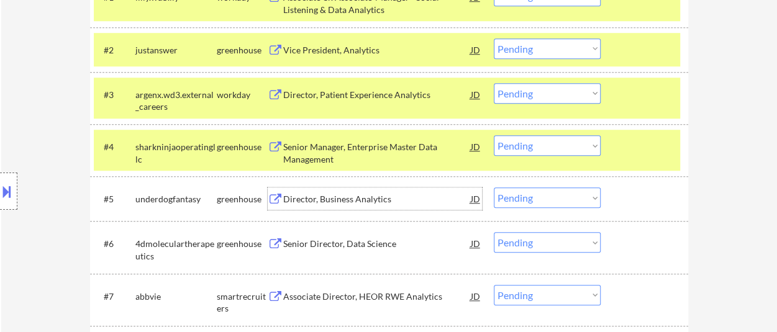
click at [342, 193] on div "Director, Business Analytics" at bounding box center [377, 199] width 188 height 22
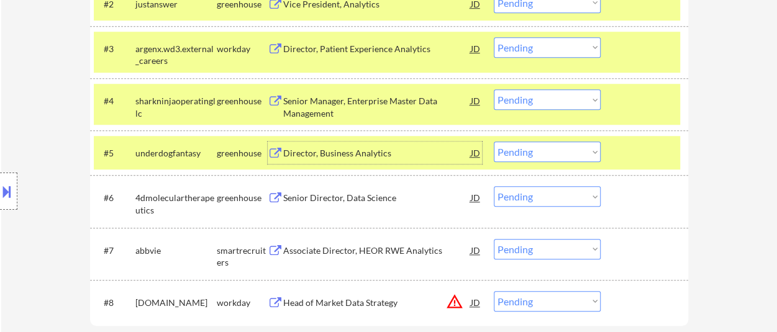
scroll to position [497, 0]
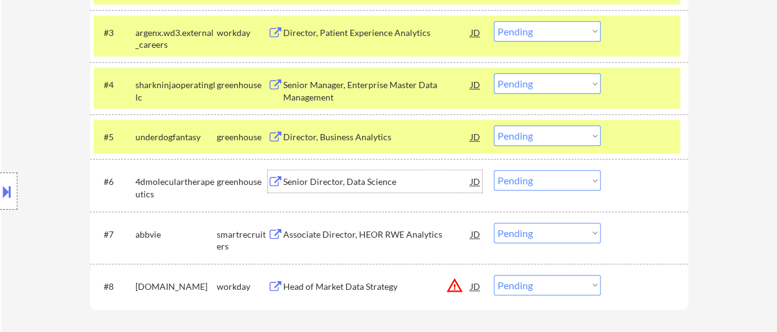
click at [345, 184] on div "Senior Director, Data Science" at bounding box center [377, 182] width 188 height 12
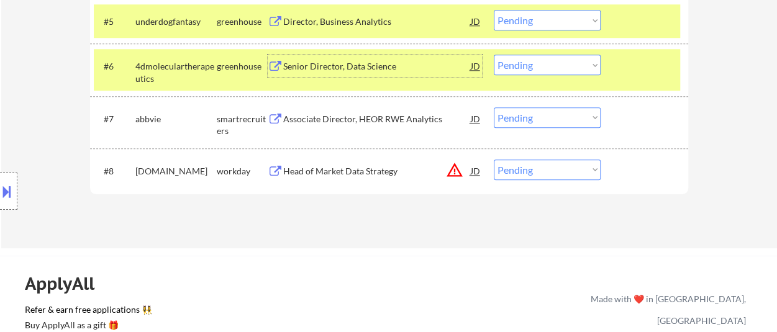
scroll to position [621, 0]
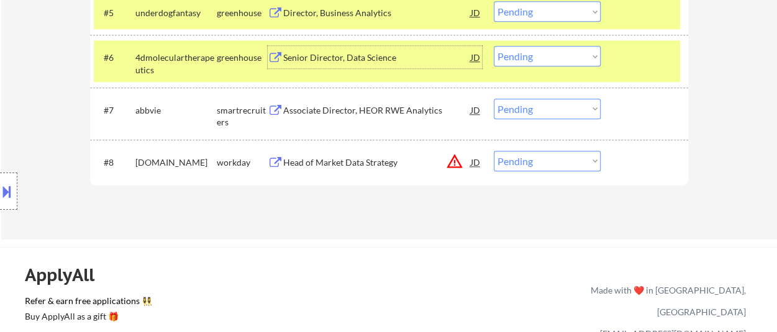
click at [404, 114] on div "Associate Director, HEOR RWE Analytics" at bounding box center [377, 110] width 188 height 12
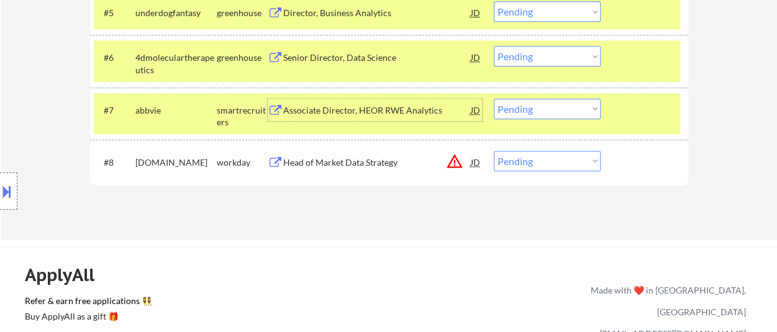
click at [320, 160] on div "Head of Market Data Strategy" at bounding box center [377, 163] width 188 height 12
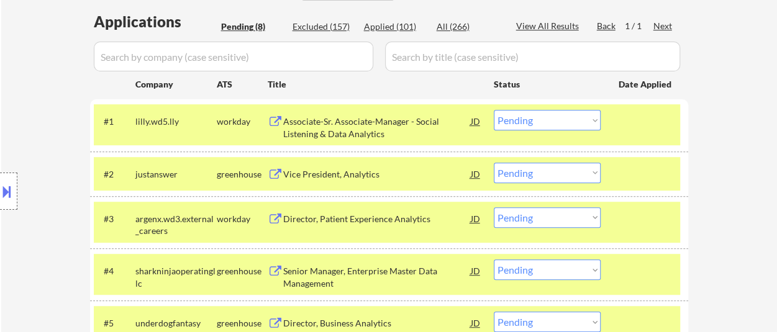
scroll to position [248, 0]
